Goal: Navigation & Orientation: Understand site structure

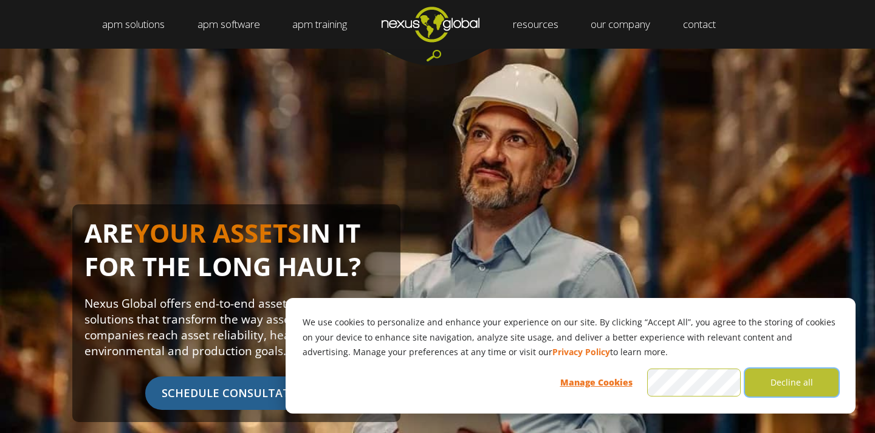
click at [780, 379] on button "Decline all" at bounding box center [792, 382] width 94 height 28
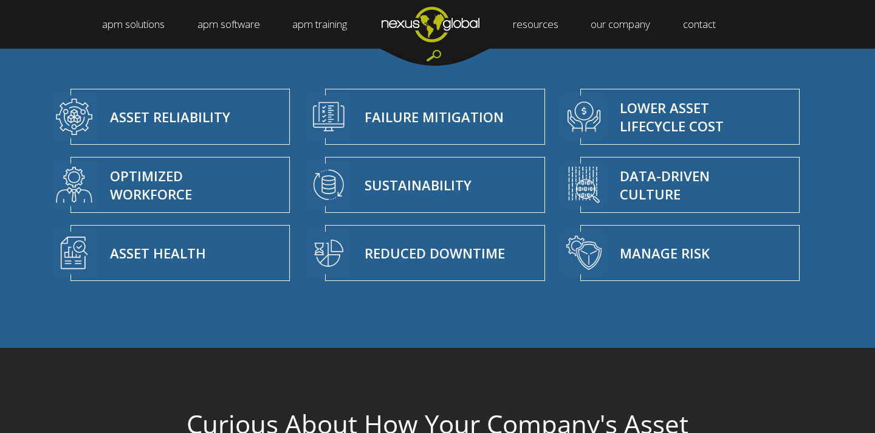
scroll to position [3722, 0]
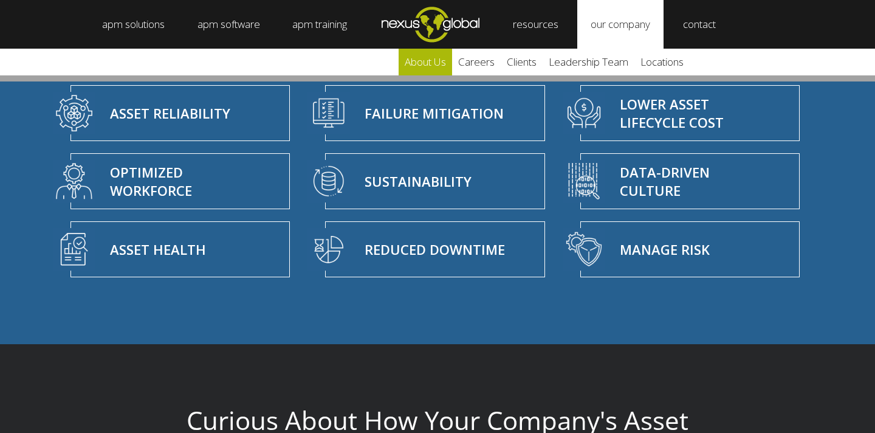
click at [449, 54] on link "about us" at bounding box center [425, 62] width 53 height 27
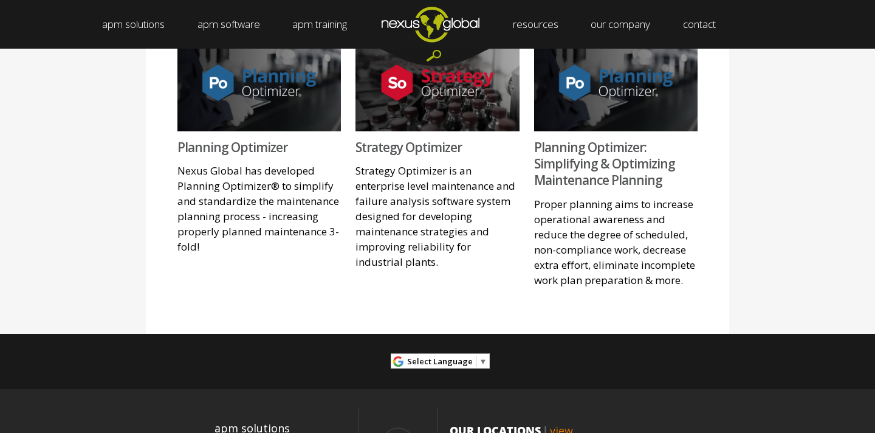
scroll to position [1367, 0]
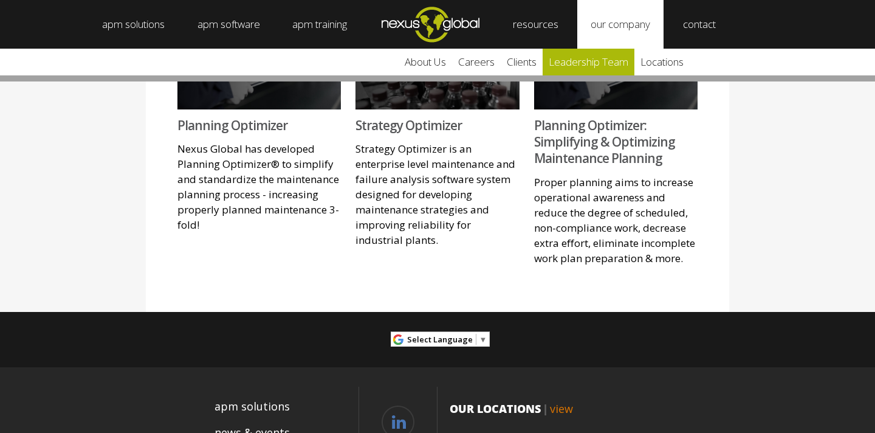
click at [596, 55] on link "leadership team" at bounding box center [589, 62] width 92 height 27
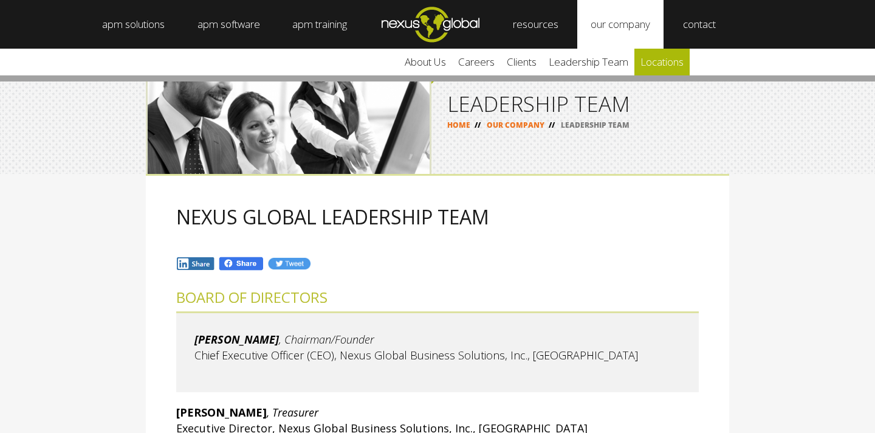
click at [659, 61] on link "locations" at bounding box center [661, 62] width 55 height 27
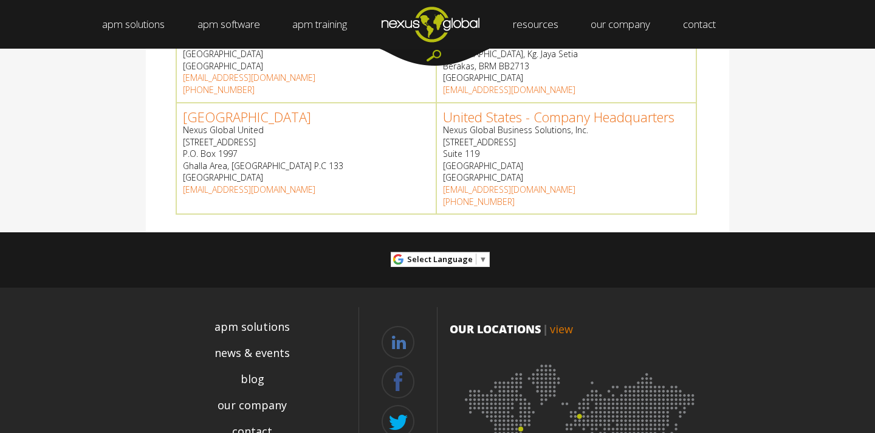
scroll to position [709, 0]
